Goal: Find specific page/section: Find specific page/section

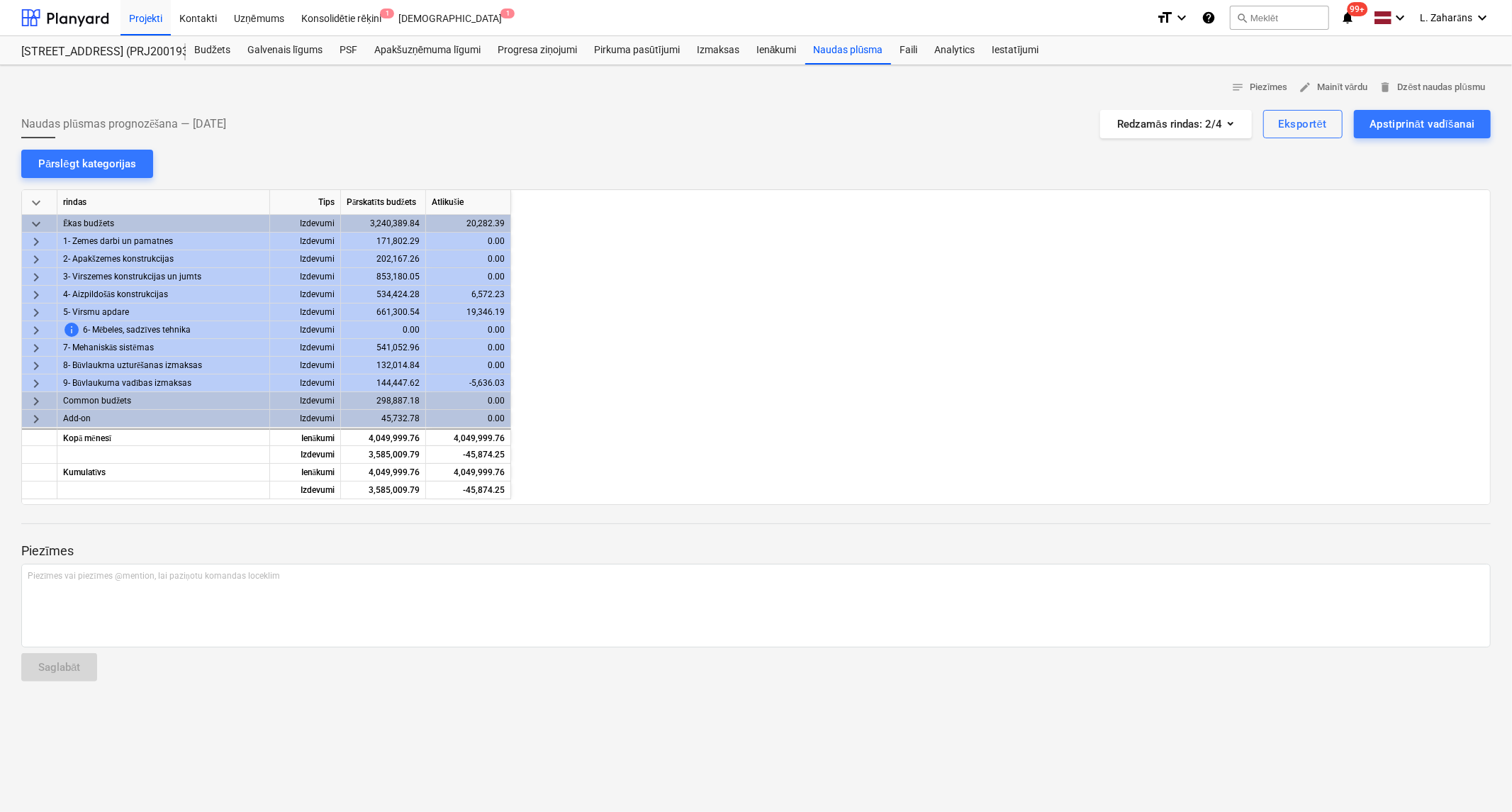
scroll to position [0, 1714]
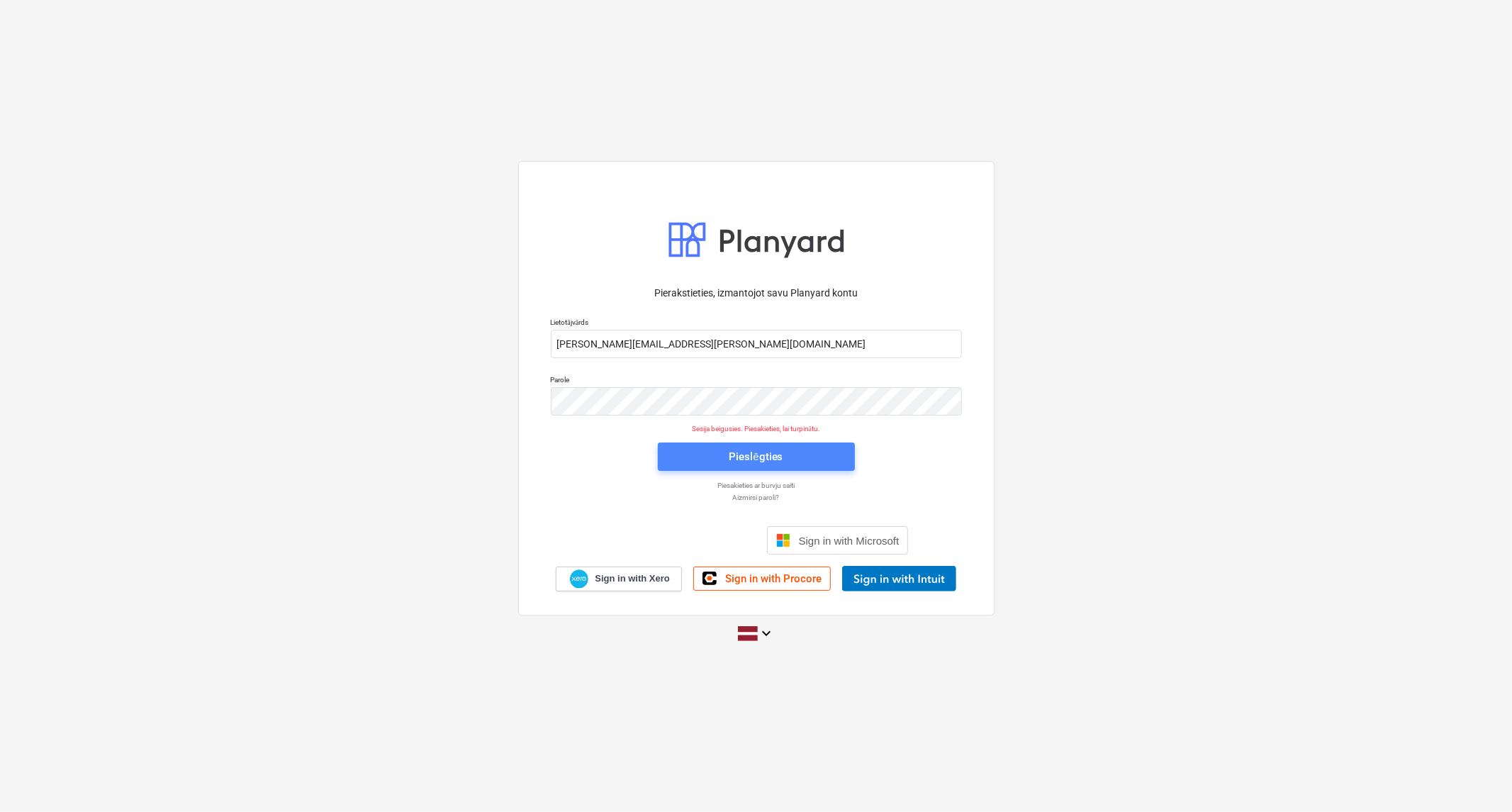
click at [726, 456] on span "Pieslēgties" at bounding box center [757, 456] width 163 height 19
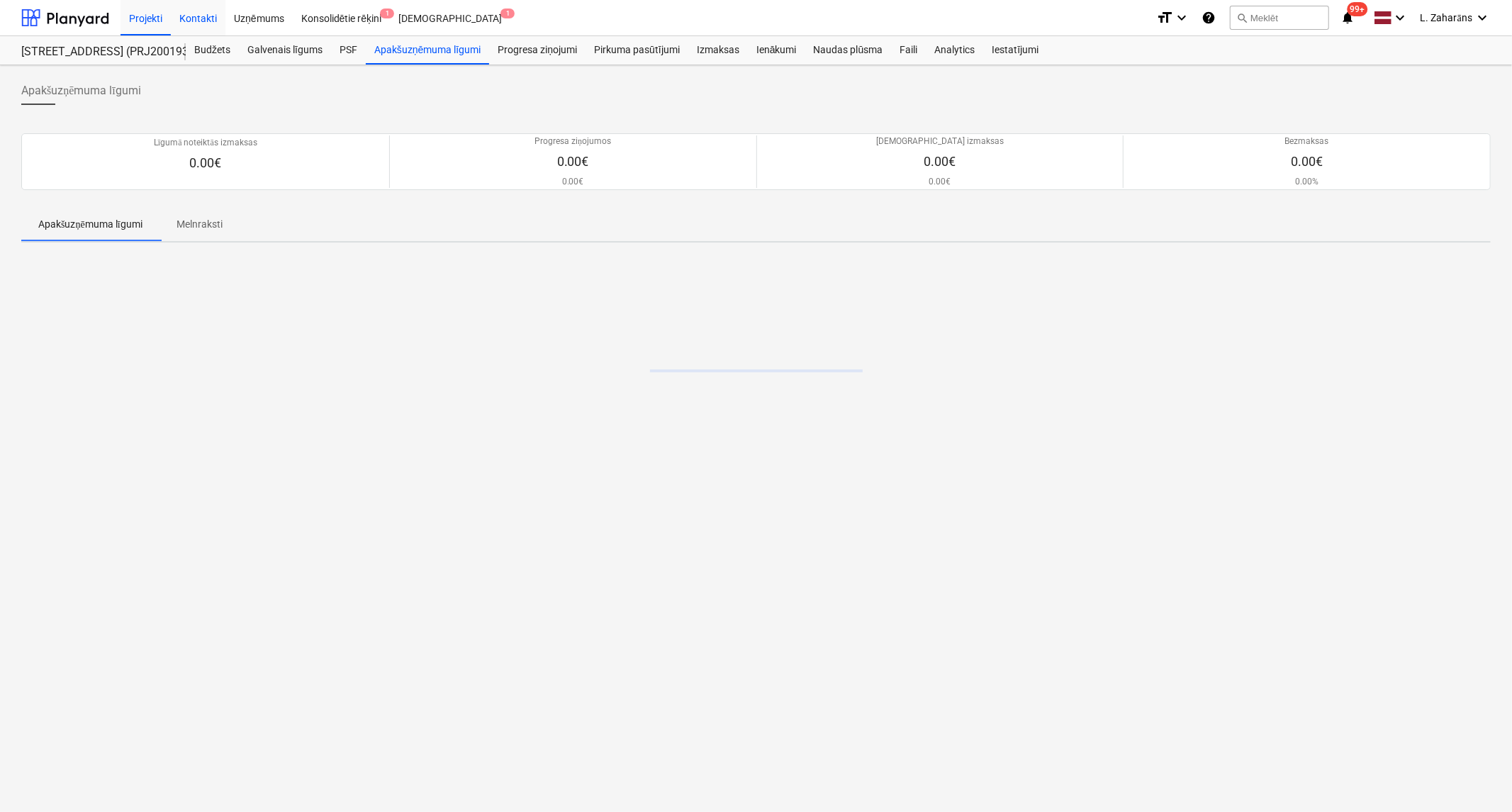
click at [199, 15] on div "Kontakti" at bounding box center [197, 17] width 54 height 36
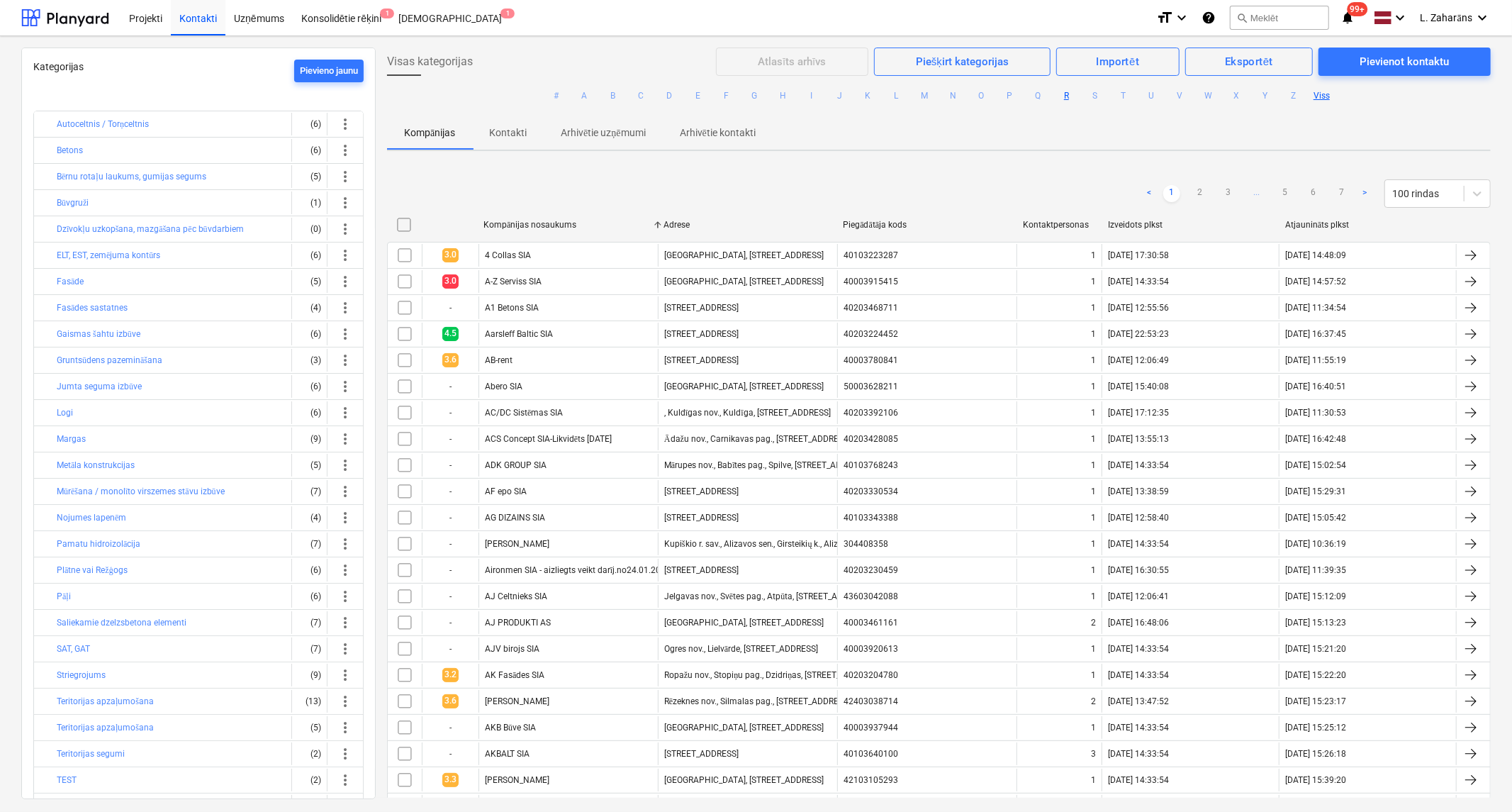
click at [1064, 94] on button "R" at bounding box center [1066, 95] width 17 height 17
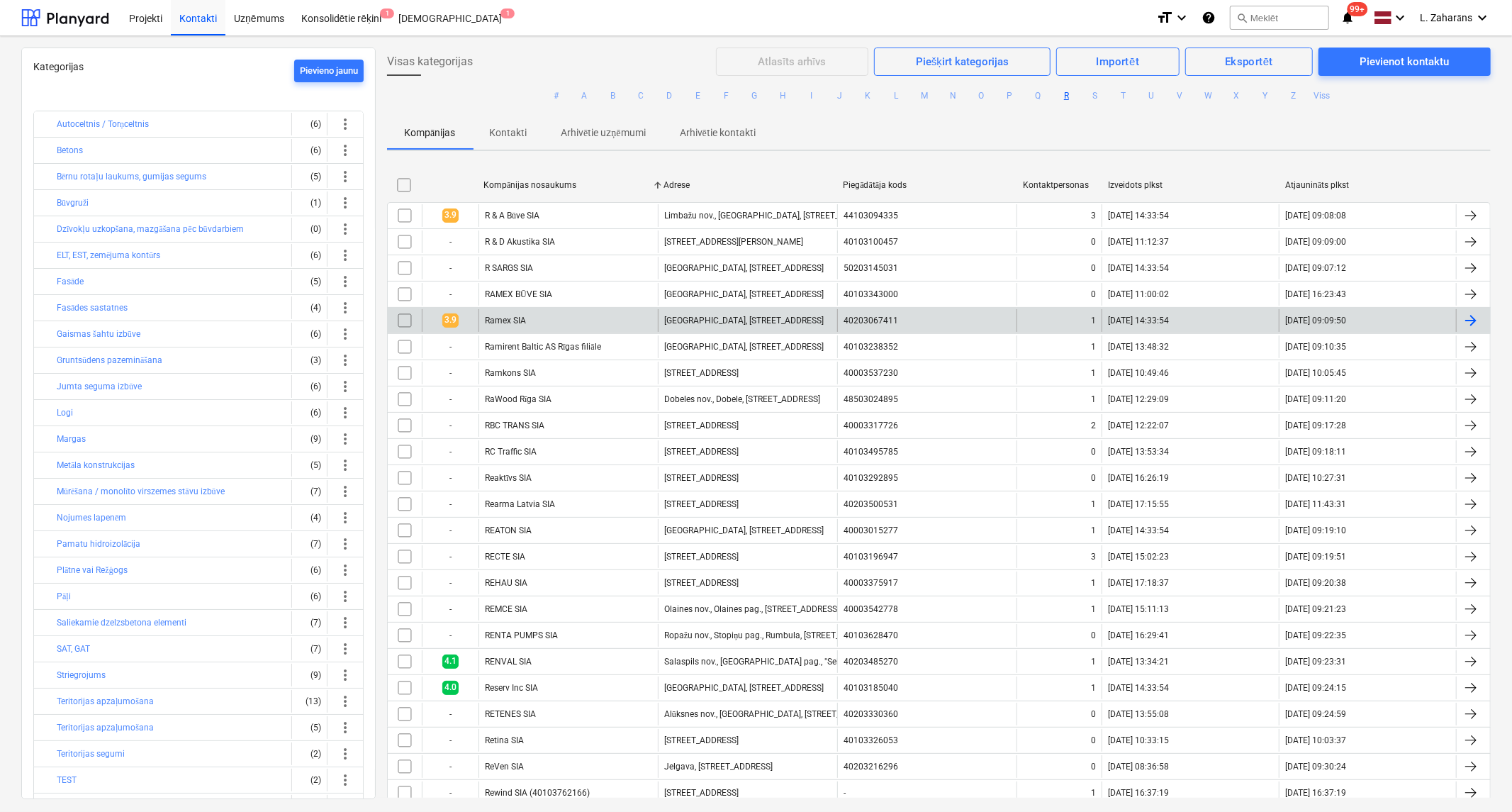
click at [569, 321] on div "Ramex SIA" at bounding box center [569, 321] width 179 height 23
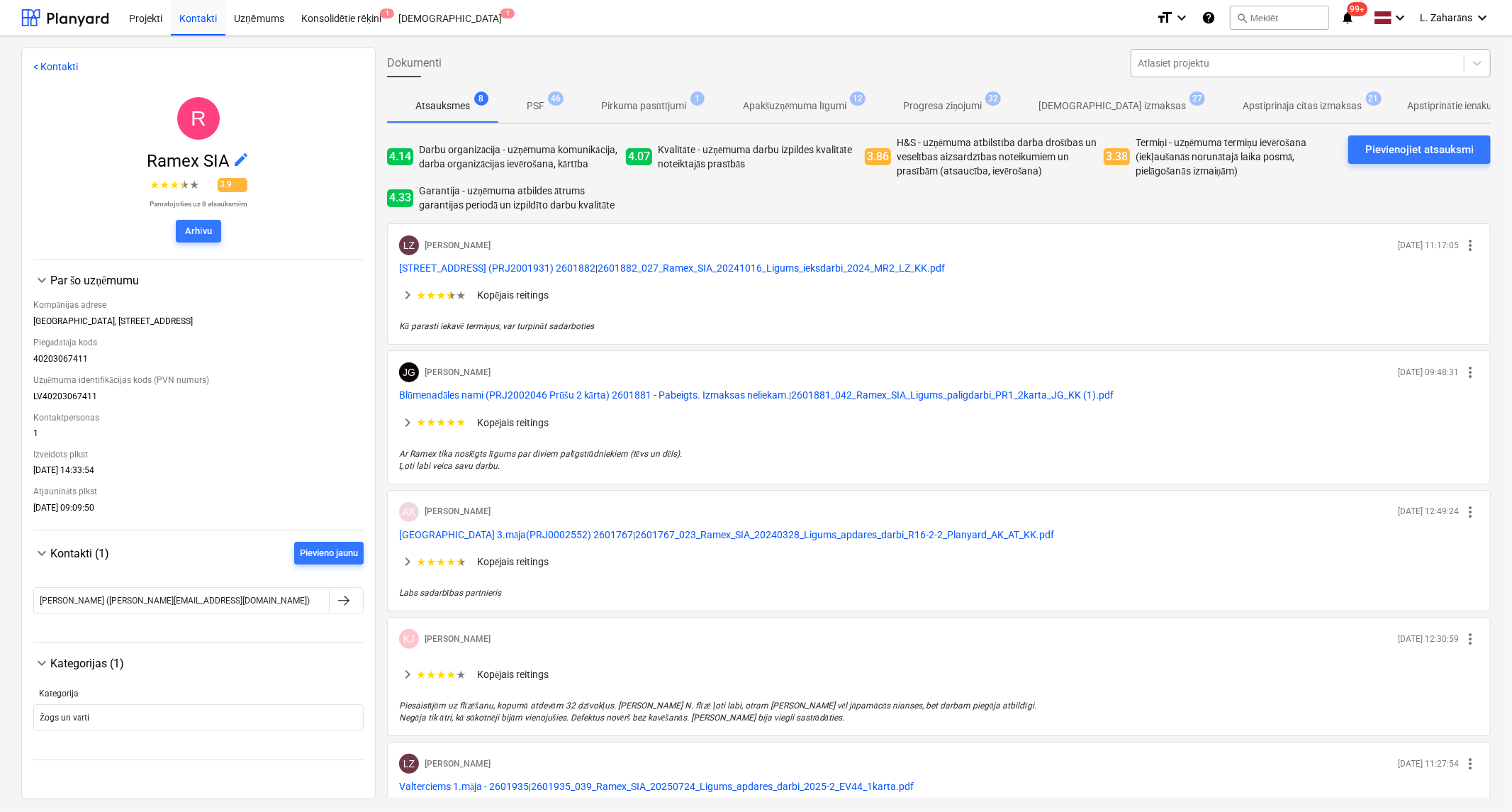
click at [1222, 66] on div at bounding box center [1297, 63] width 318 height 14
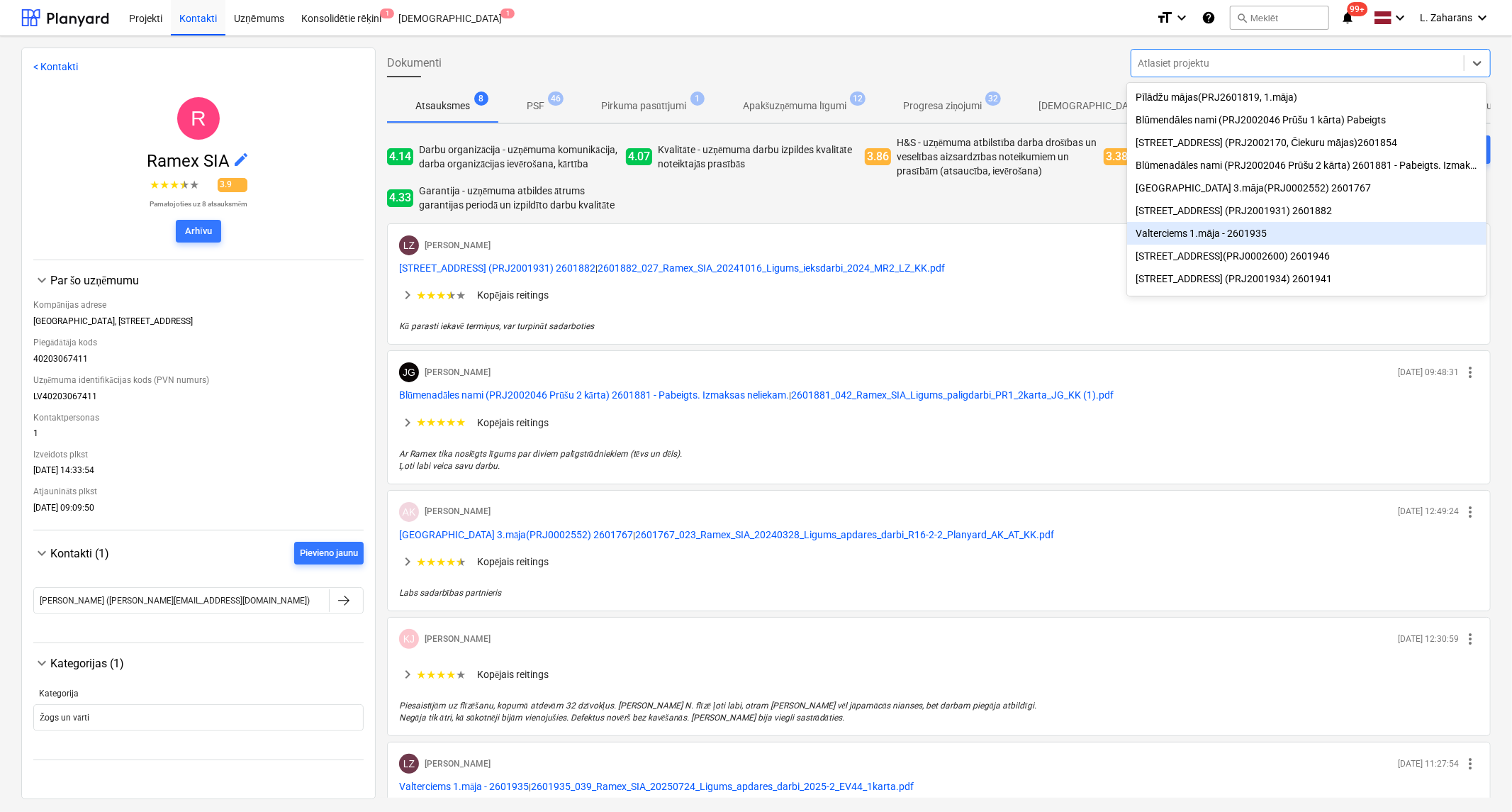
click at [1190, 239] on div "Valterciems 1.māja - 2601935" at bounding box center [1307, 234] width 359 height 23
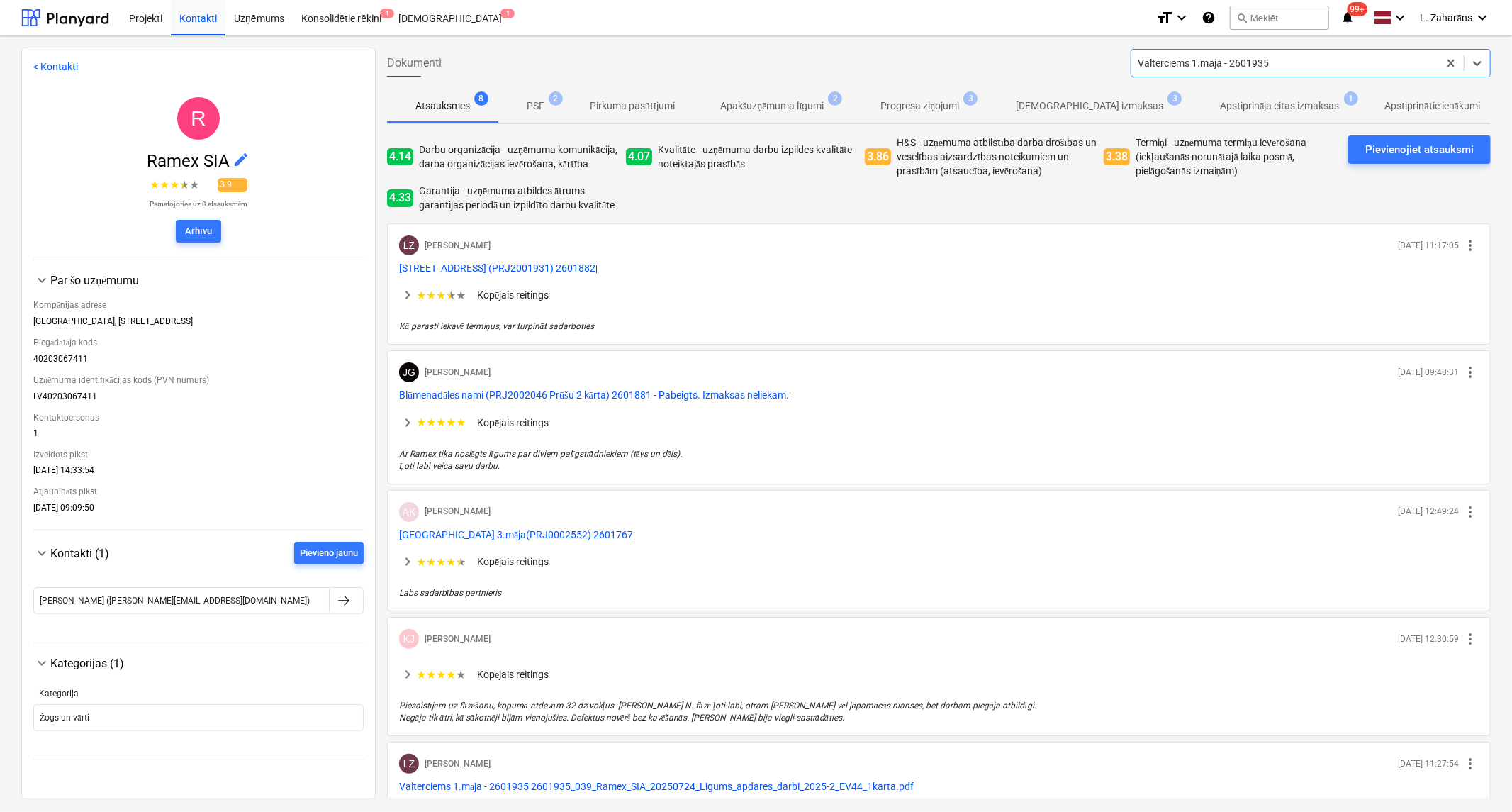
click at [1101, 100] on p "Apstiprinātas izmaksas" at bounding box center [1089, 106] width 147 height 15
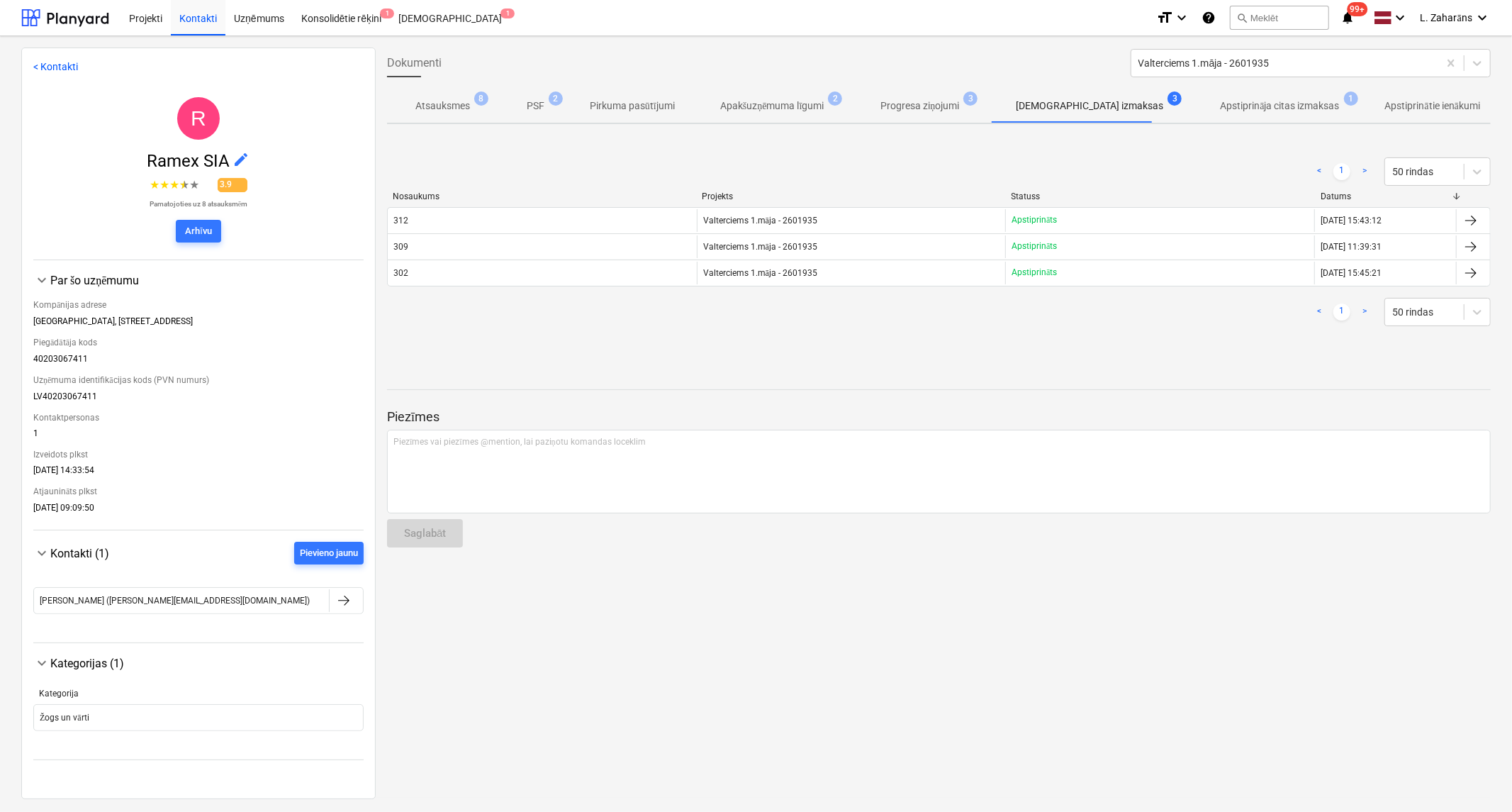
click at [438, 211] on div "312" at bounding box center [542, 220] width 309 height 23
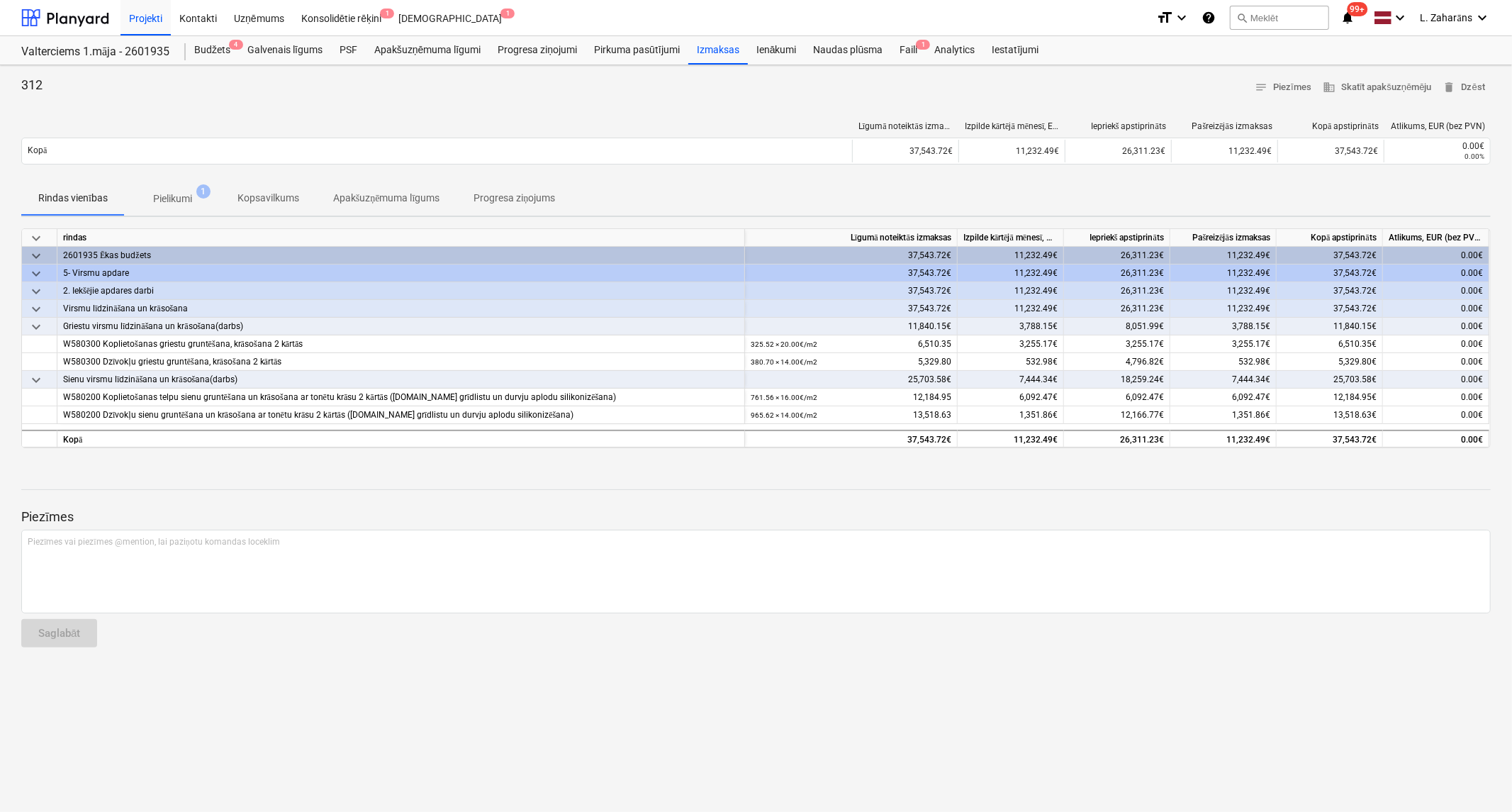
click at [167, 197] on p "Pielikumi" at bounding box center [172, 198] width 39 height 15
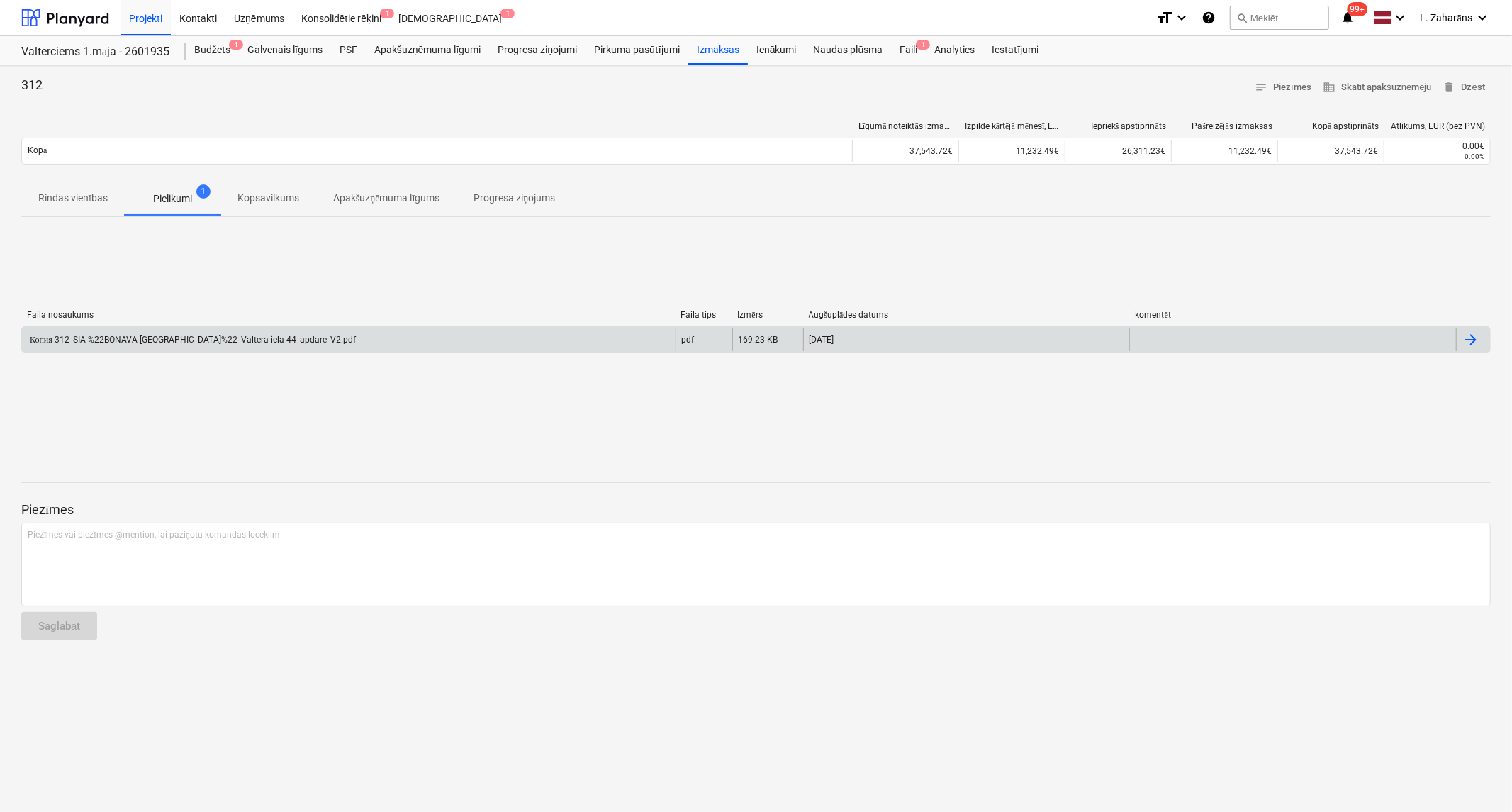
click at [156, 330] on div "Копия 312_SIA %22BONAVA LATVIJA%22_Valtera iela 44_apdare_V2.pdf" at bounding box center [349, 339] width 654 height 23
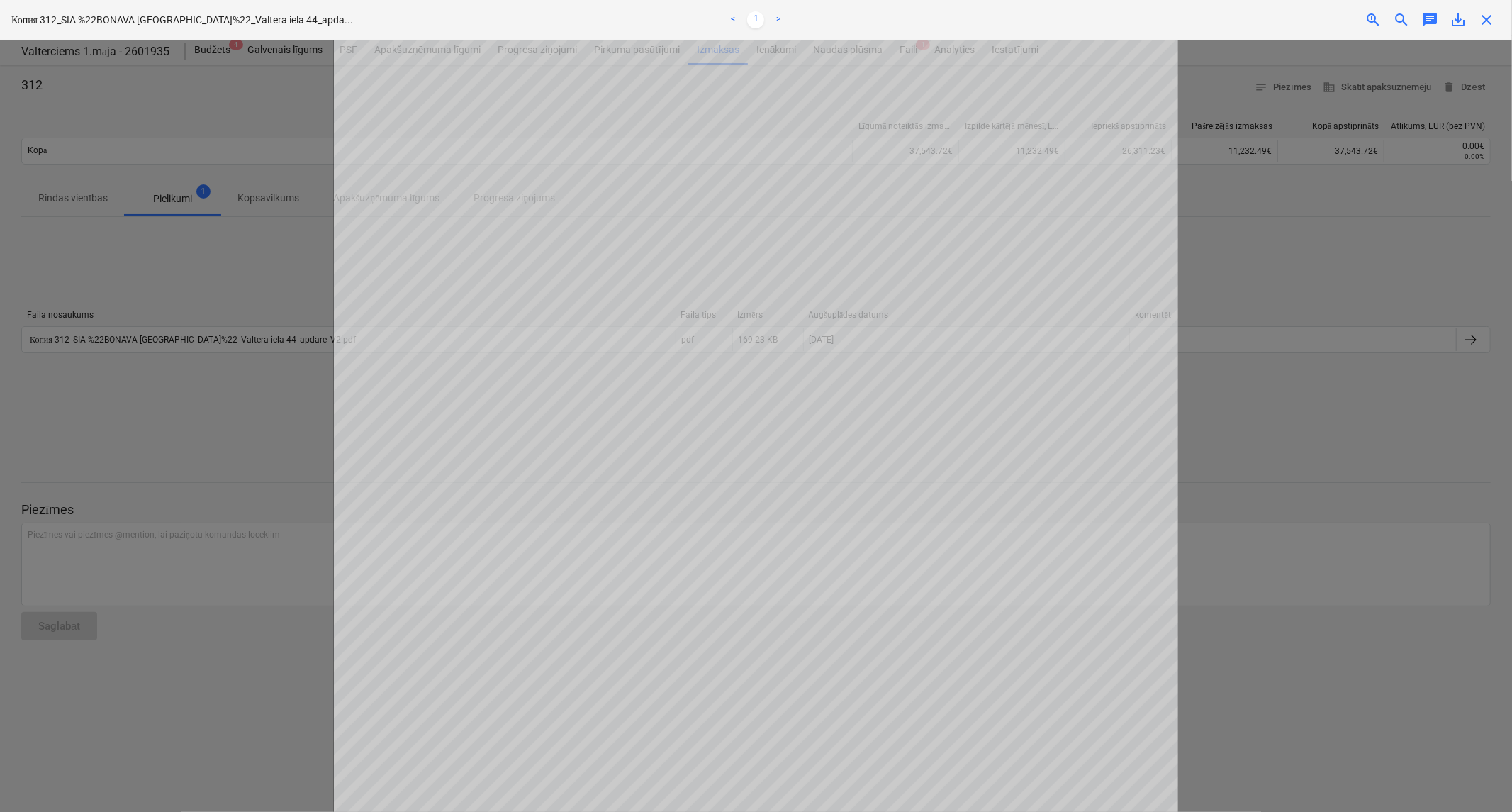
drag, startPoint x: 1484, startPoint y: 21, endPoint x: 1482, endPoint y: 1, distance: 20.1
click at [1484, 16] on div "Neizdevās iegūt projektu" at bounding box center [1313, 15] width 383 height 30
